Goal: Information Seeking & Learning: Learn about a topic

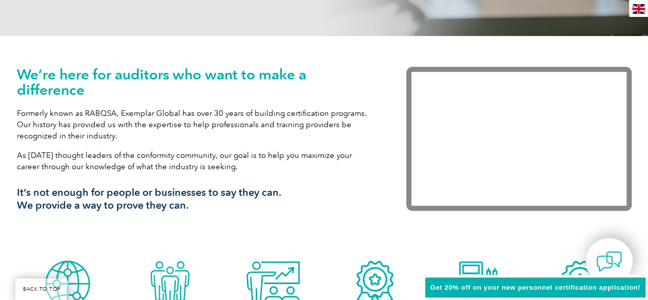
scroll to position [512, 0]
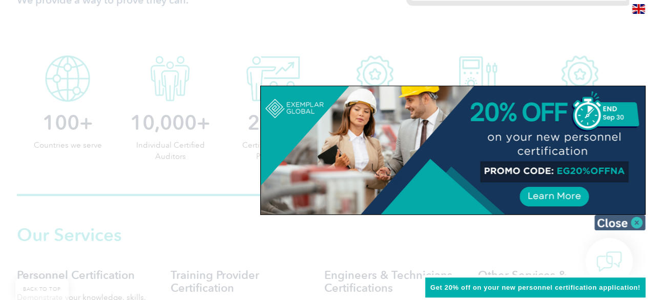
click at [635, 218] on img at bounding box center [619, 222] width 51 height 15
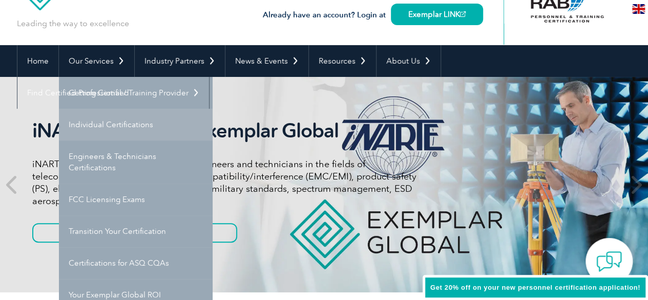
scroll to position [102, 0]
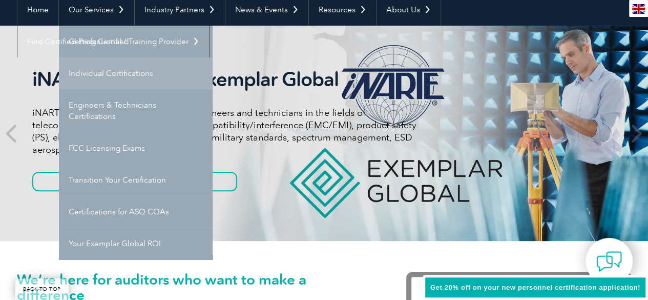
click at [109, 71] on link "Individual Certifications" at bounding box center [136, 73] width 154 height 32
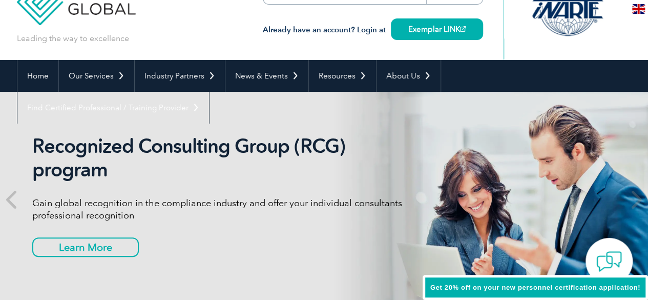
scroll to position [0, 0]
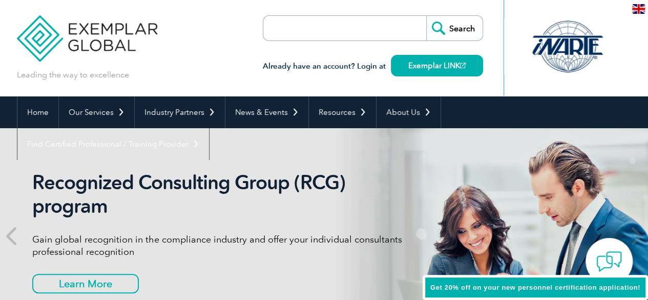
click at [547, 38] on div at bounding box center [567, 46] width 102 height 56
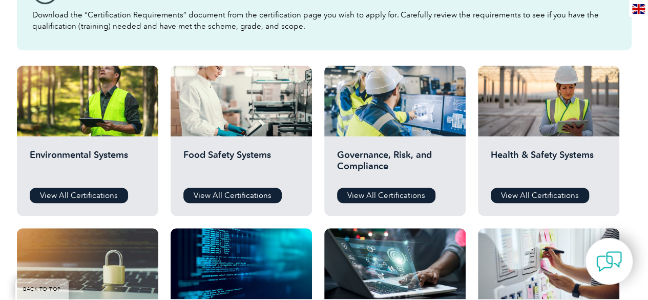
scroll to position [358, 0]
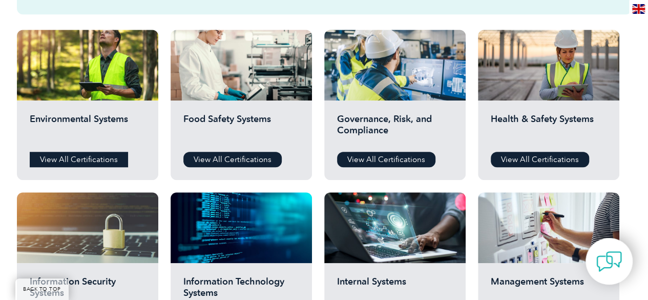
click at [109, 156] on link "View All Certifications" at bounding box center [79, 159] width 98 height 15
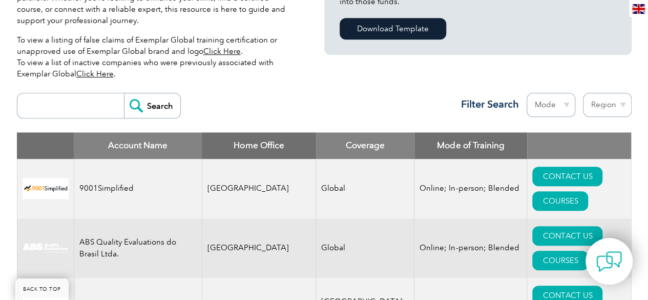
scroll to position [296, 0]
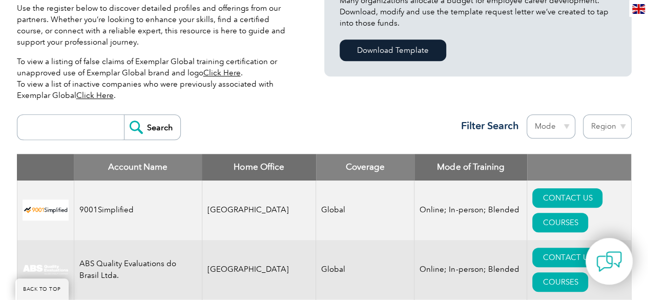
click at [554, 130] on select "Mode Online In-person Blended" at bounding box center [550, 126] width 49 height 24
drag, startPoint x: 554, startPoint y: 130, endPoint x: 563, endPoint y: 129, distance: 9.2
click at [554, 130] on select "Mode Online In-person Blended" at bounding box center [550, 126] width 49 height 24
click at [617, 126] on select "Region [GEOGRAPHIC_DATA] [GEOGRAPHIC_DATA] [GEOGRAPHIC_DATA] [GEOGRAPHIC_DATA] …" at bounding box center [607, 126] width 49 height 24
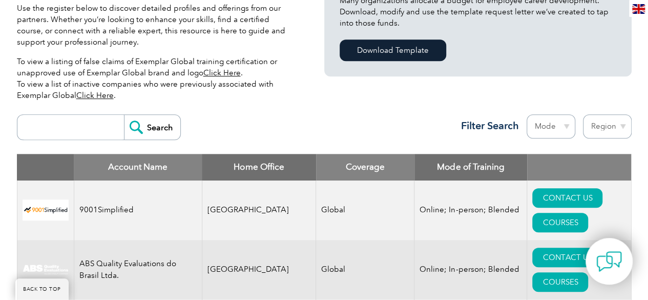
select select "[GEOGRAPHIC_DATA]"
click at [583, 114] on select "Region Australia Bahrain Bangladesh Brazil Canada Colombia Dominican Republic E…" at bounding box center [607, 126] width 49 height 24
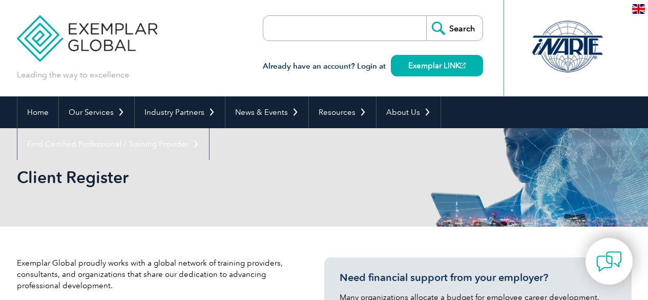
select select "[GEOGRAPHIC_DATA]"
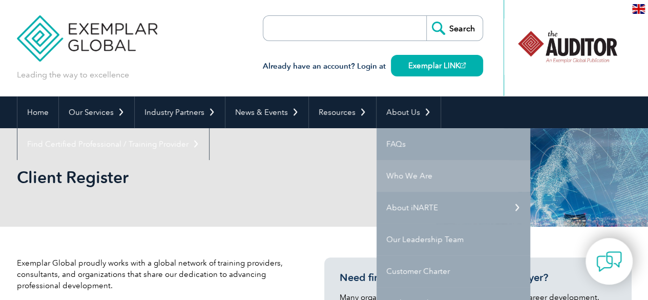
click at [395, 171] on link "Who We Are" at bounding box center [453, 176] width 154 height 32
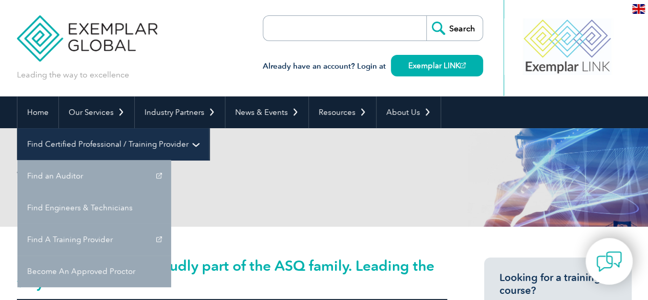
click at [209, 128] on link "Find Certified Professional / Training Provider" at bounding box center [113, 144] width 192 height 32
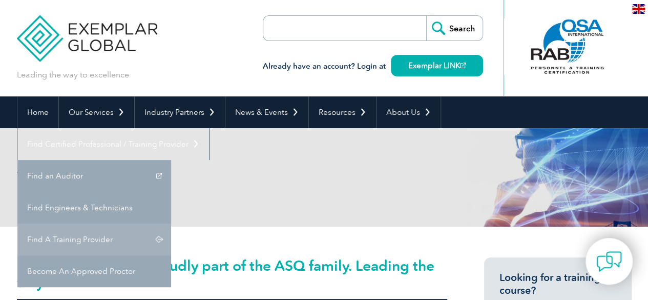
click at [171, 223] on link "Find A Training Provider" at bounding box center [94, 239] width 154 height 32
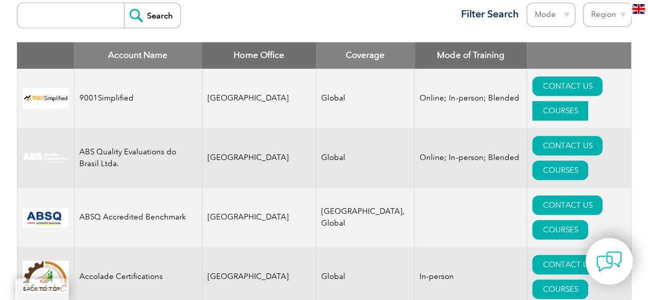
scroll to position [358, 0]
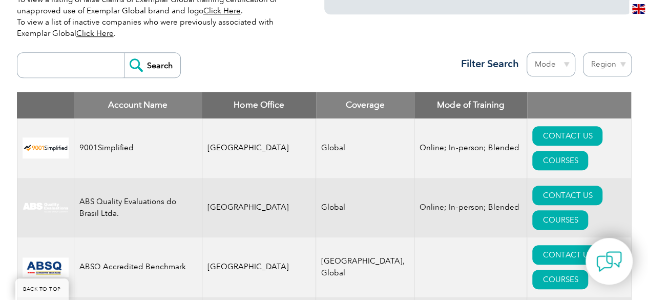
click at [605, 63] on select "Region Australia Bahrain Bangladesh Brazil Canada Colombia Dominican Republic E…" at bounding box center [607, 64] width 49 height 24
select select "[GEOGRAPHIC_DATA]"
click at [583, 52] on select "Region Australia Bahrain Bangladesh Brazil Canada Colombia Dominican Republic E…" at bounding box center [607, 64] width 49 height 24
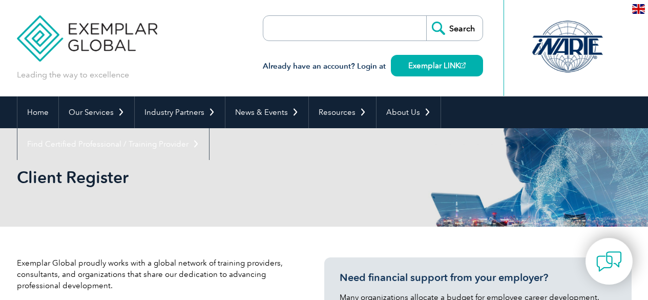
select select "[GEOGRAPHIC_DATA]"
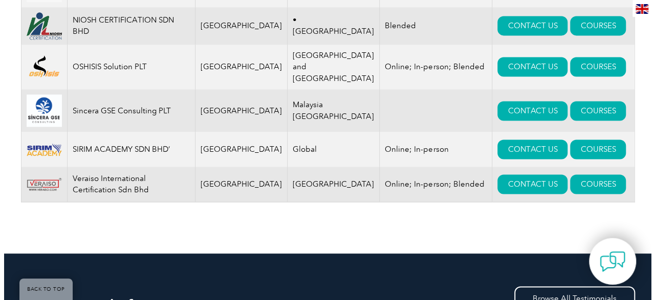
scroll to position [614, 0]
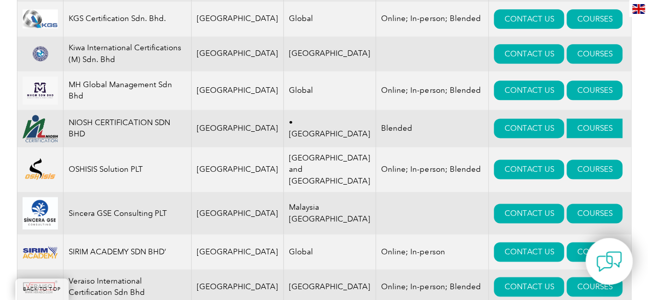
click at [566, 132] on link "COURSES" at bounding box center [594, 127] width 56 height 19
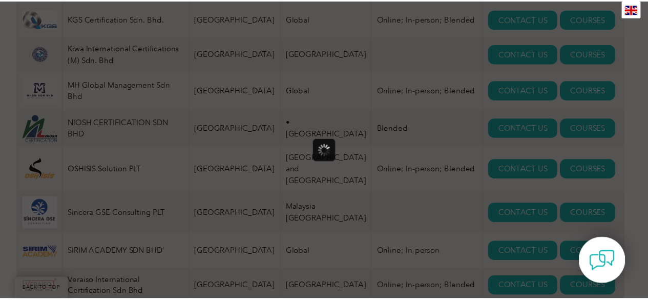
scroll to position [0, 0]
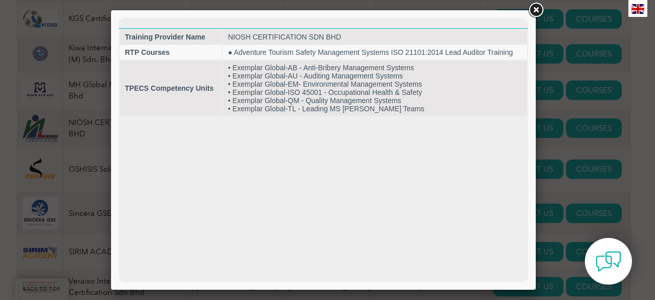
click at [534, 14] on link at bounding box center [536, 10] width 18 height 18
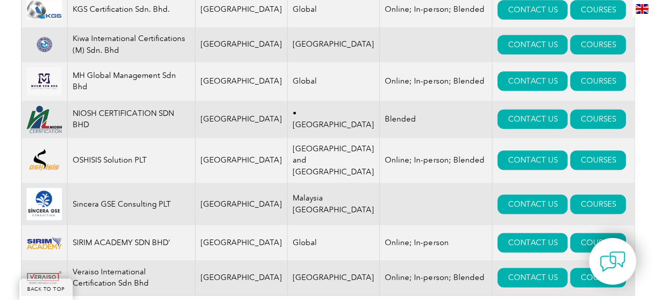
scroll to position [717, 0]
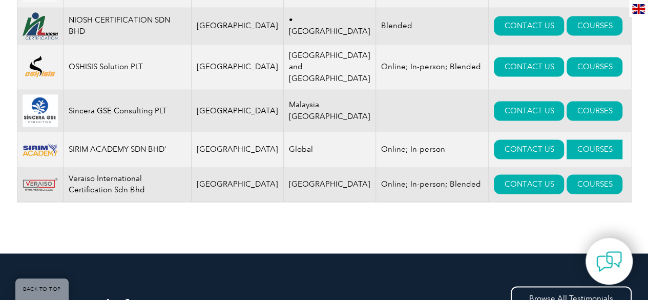
click at [566, 150] on link "COURSES" at bounding box center [594, 148] width 56 height 19
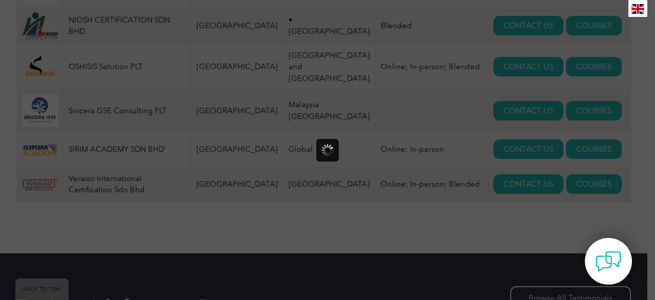
scroll to position [0, 0]
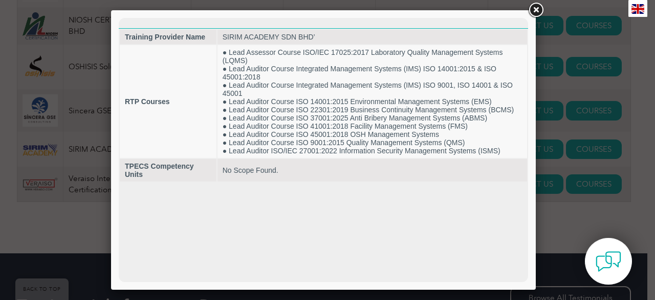
click at [539, 11] on link at bounding box center [536, 10] width 18 height 18
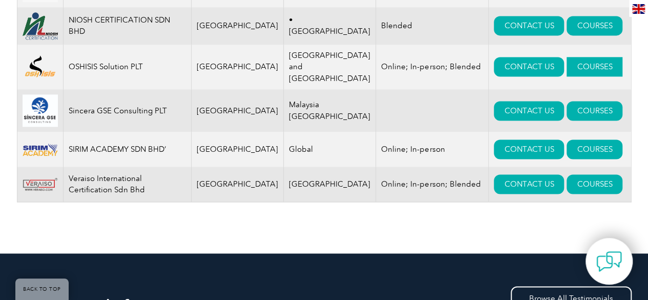
click at [566, 66] on link "COURSES" at bounding box center [594, 66] width 56 height 19
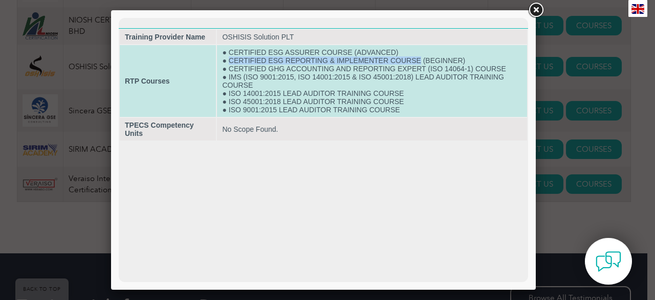
drag, startPoint x: 230, startPoint y: 61, endPoint x: 420, endPoint y: 62, distance: 190.0
click at [420, 62] on td "● CERTIFIED ESG ASSURER COURSE (ADVANCED) ● CERTIFIED ESG REPORTING & IMPLEMENT…" at bounding box center [372, 81] width 310 height 72
copy td "CERTIFIED ESG REPORTING & IMPLEMENTER COURSE"
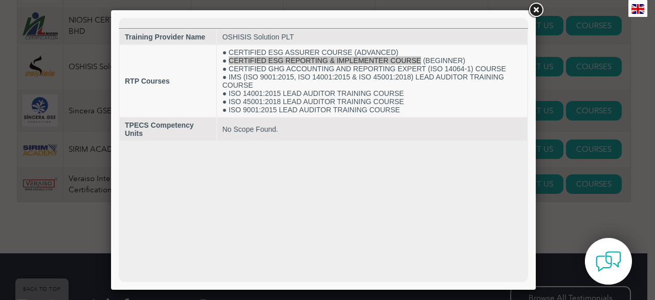
click at [567, 227] on div at bounding box center [327, 150] width 655 height 300
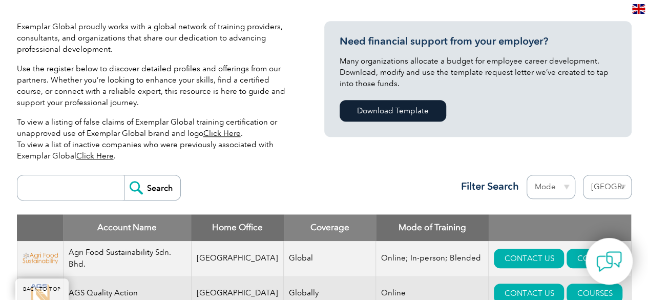
scroll to position [307, 0]
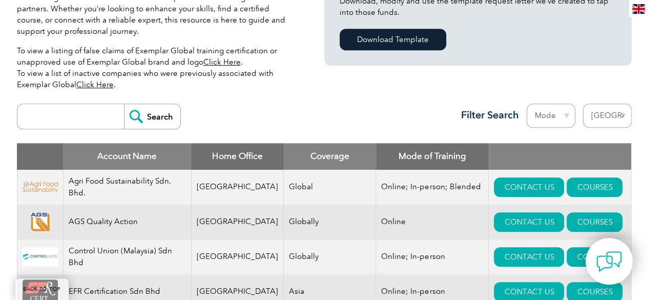
click at [65, 114] on input "search" at bounding box center [73, 116] width 101 height 25
paste input "CERTIFIED ESG REPORTING & IMPLEMENTER COURSE"
type input "CERTIFIED ESG REPORTING & IMPLEMENTER COURSE"
click at [143, 114] on input "Search" at bounding box center [152, 116] width 56 height 25
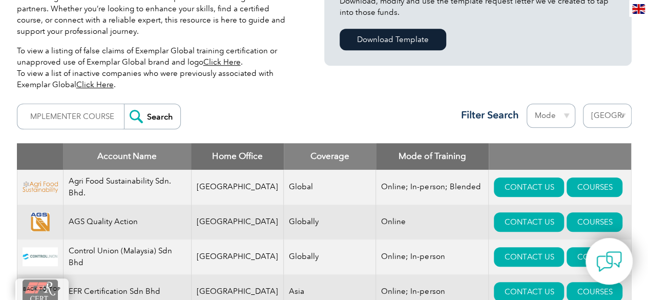
scroll to position [0, 0]
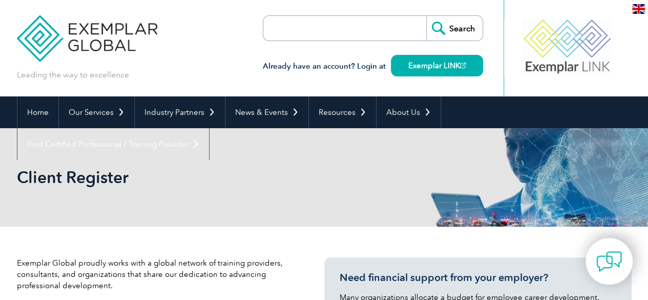
click at [302, 29] on input "search" at bounding box center [322, 28] width 108 height 25
paste input "CERTIFIED ESG REPORTING & IMPLEMENTER COURSE"
type input "CERTIFIED ESG REPORTING & IMPLEMENTER COURSE"
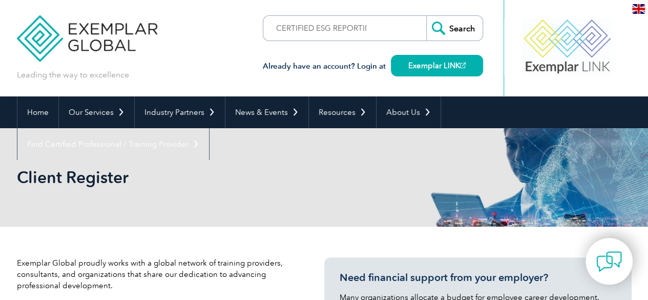
click at [452, 28] on input "Search" at bounding box center [454, 28] width 56 height 25
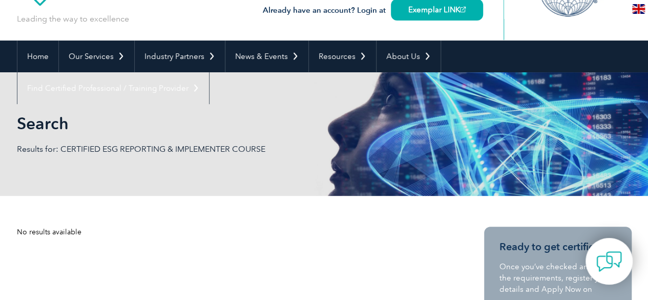
scroll to position [51, 0]
